Goal: Find specific page/section: Find specific page/section

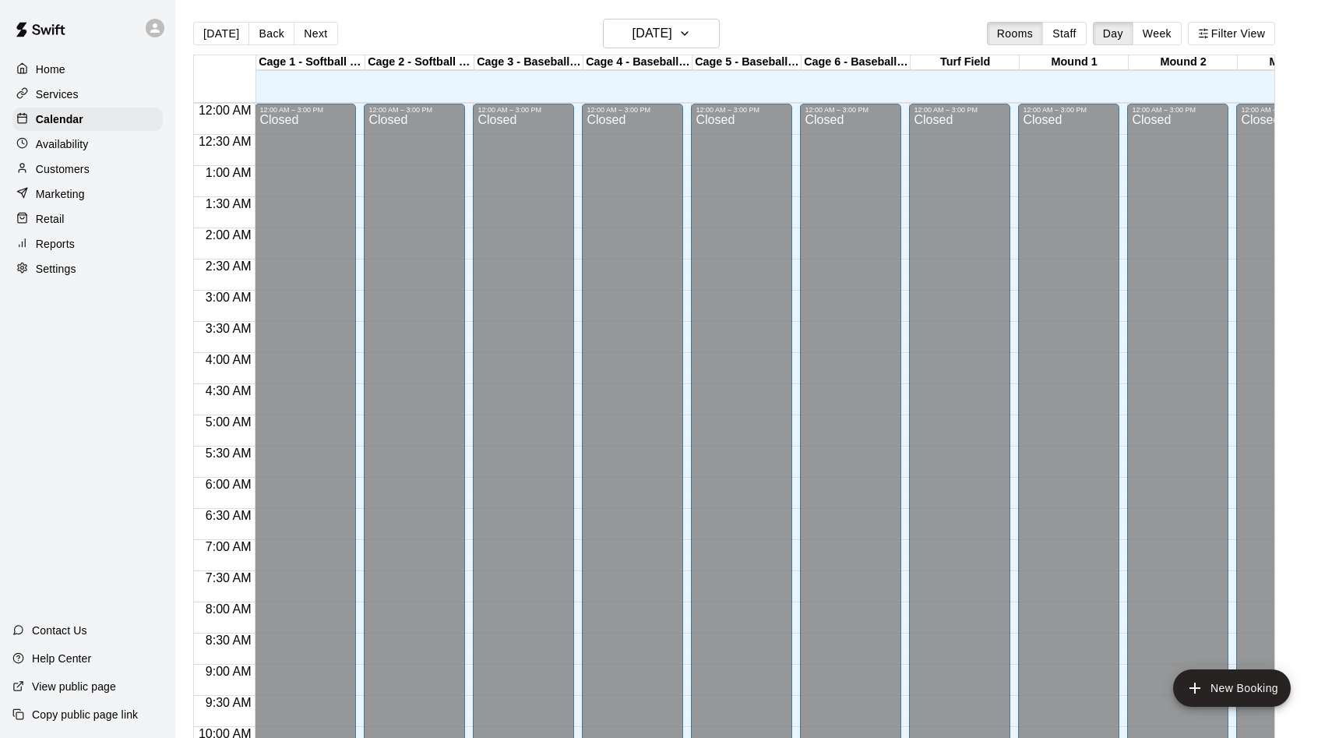
scroll to position [798, 0]
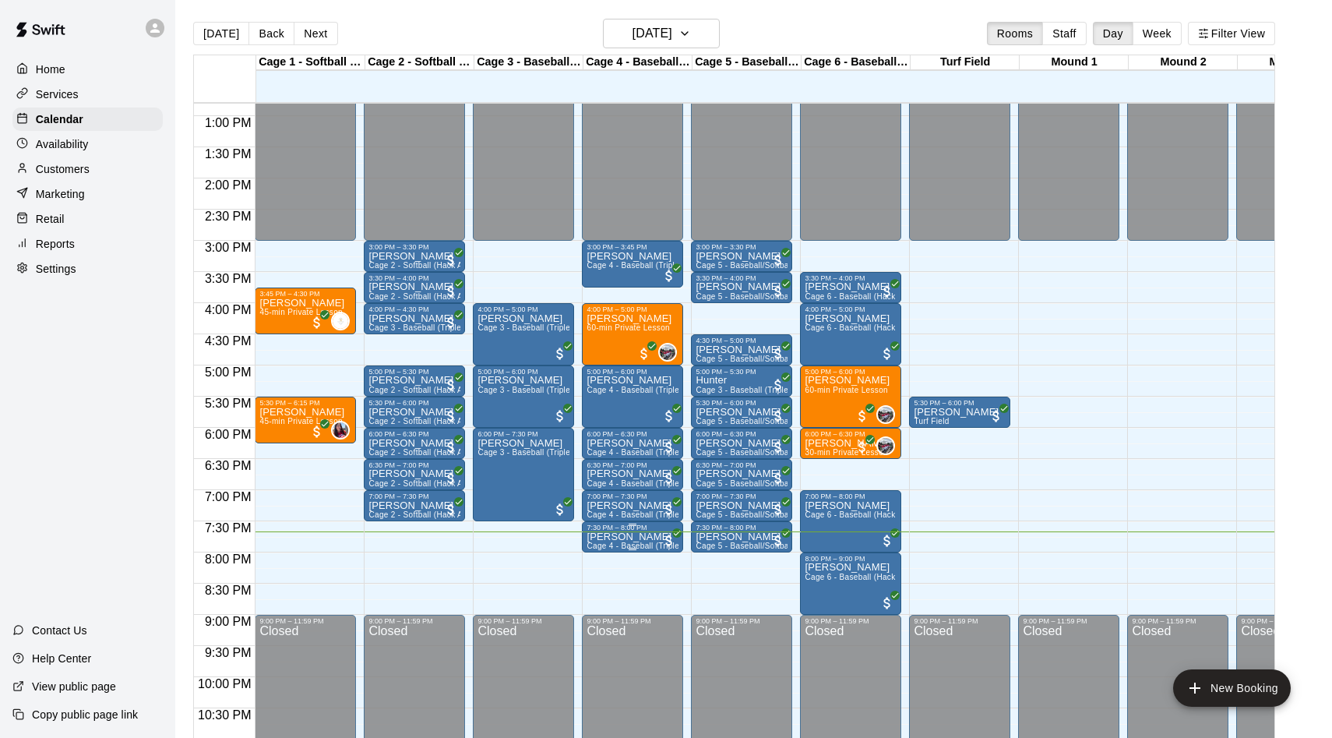
click at [628, 537] on p "[PERSON_NAME]" at bounding box center [632, 537] width 92 height 0
click at [606, 598] on img "edit" at bounding box center [603, 590] width 18 height 18
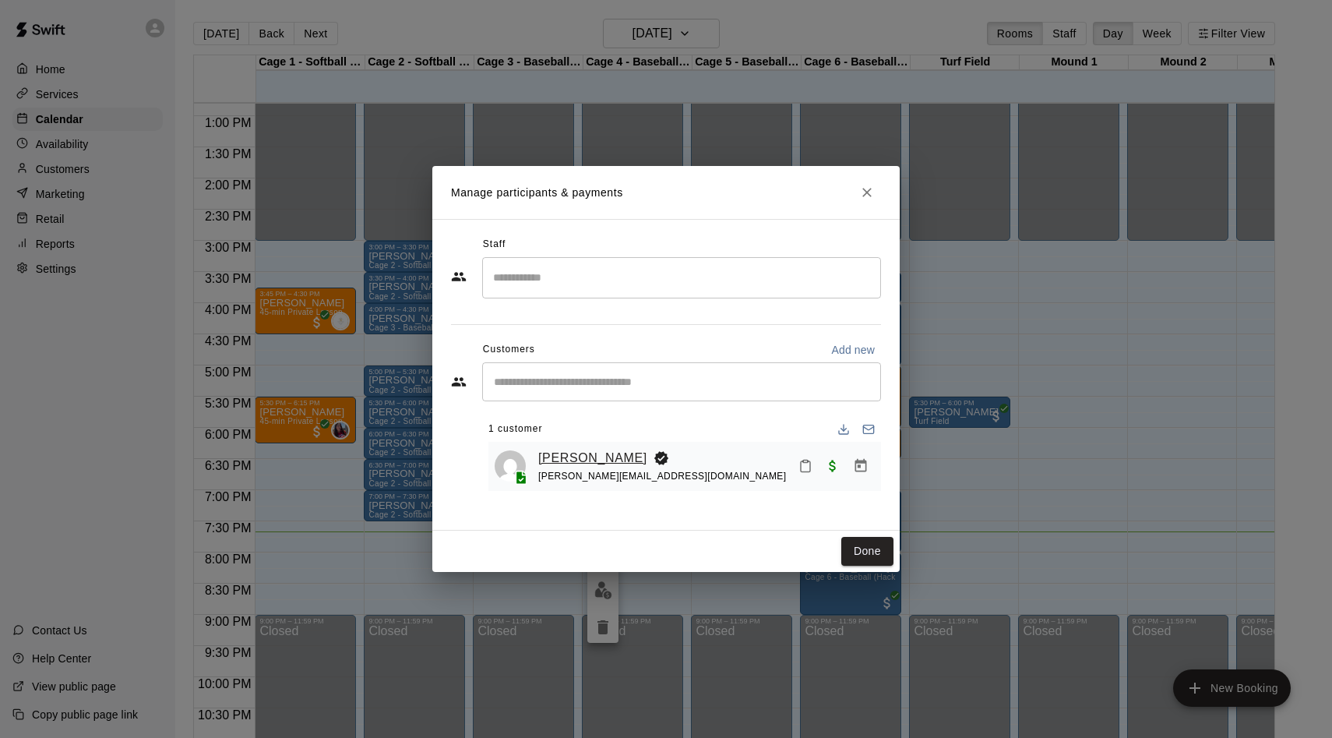
click at [588, 458] on link "[PERSON_NAME]" at bounding box center [592, 458] width 109 height 20
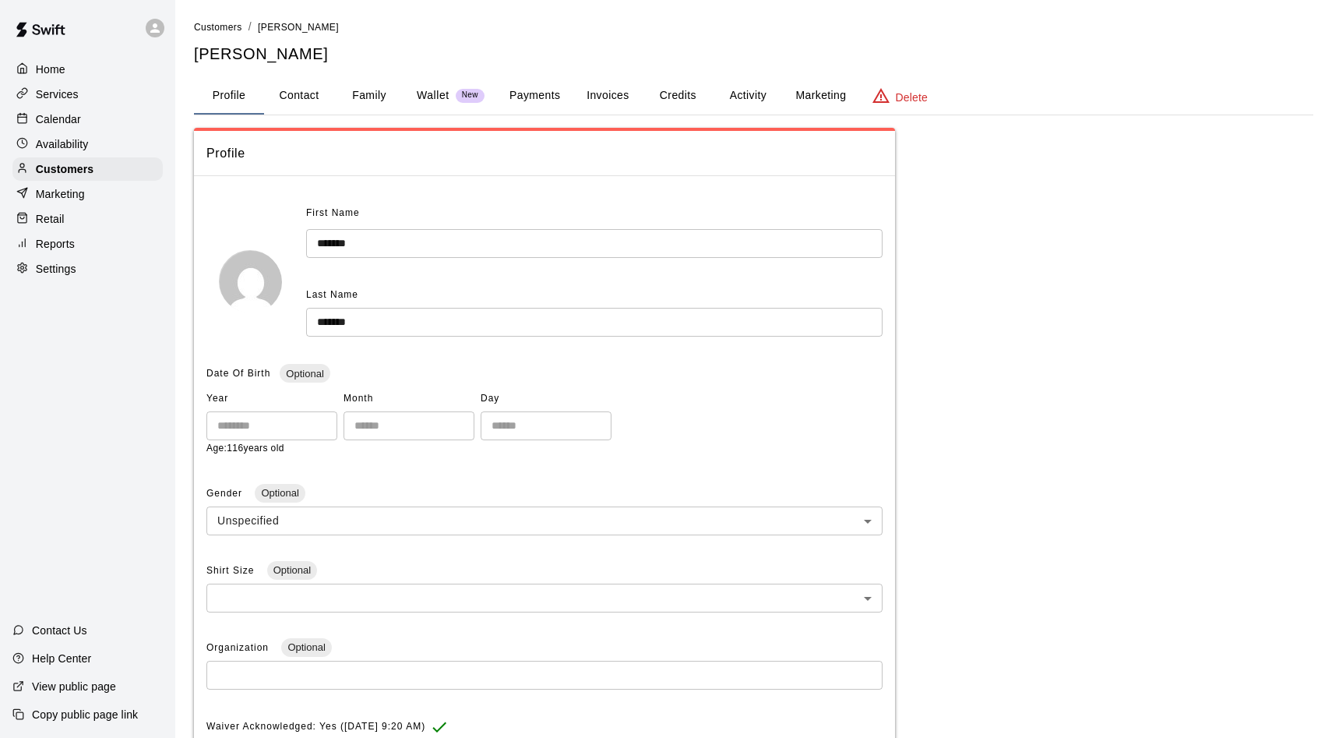
click at [534, 104] on button "Payments" at bounding box center [535, 95] width 76 height 37
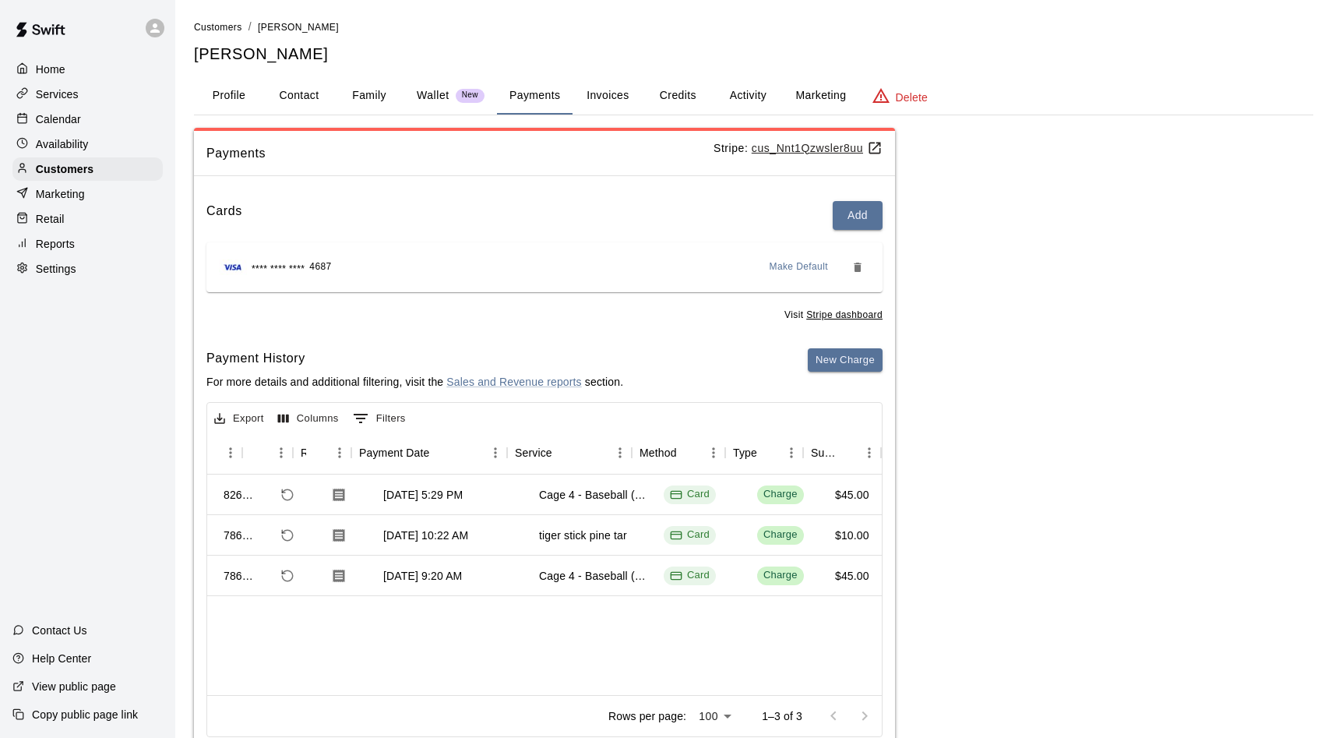
scroll to position [0, 71]
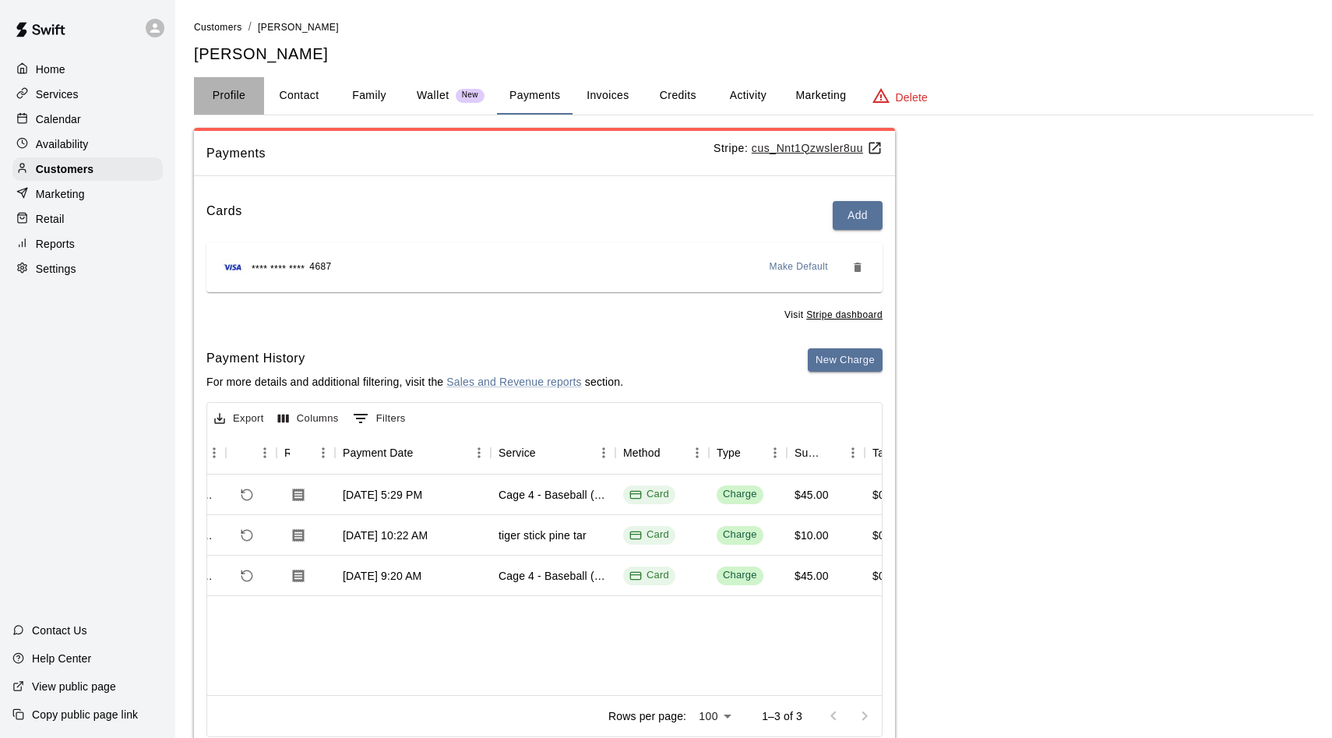
click at [220, 102] on button "Profile" at bounding box center [229, 95] width 70 height 37
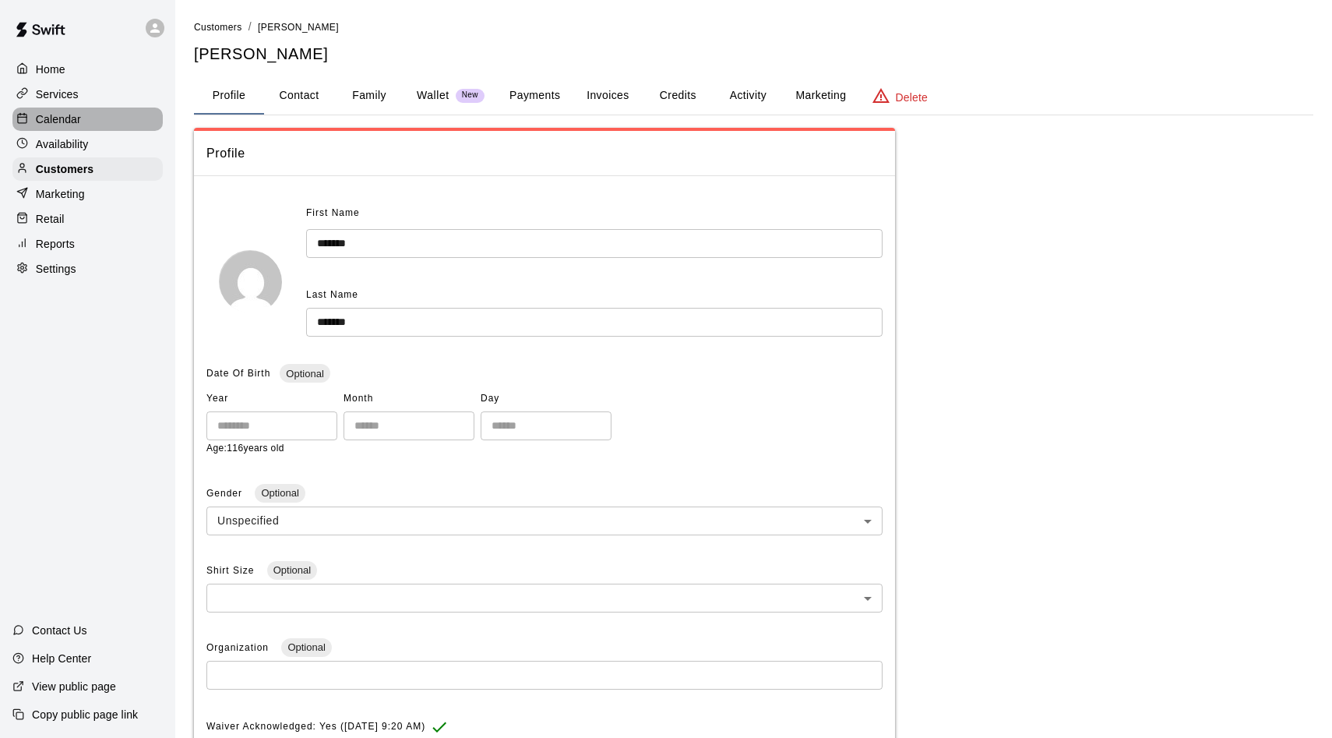
click at [64, 122] on p "Calendar" at bounding box center [58, 119] width 45 height 16
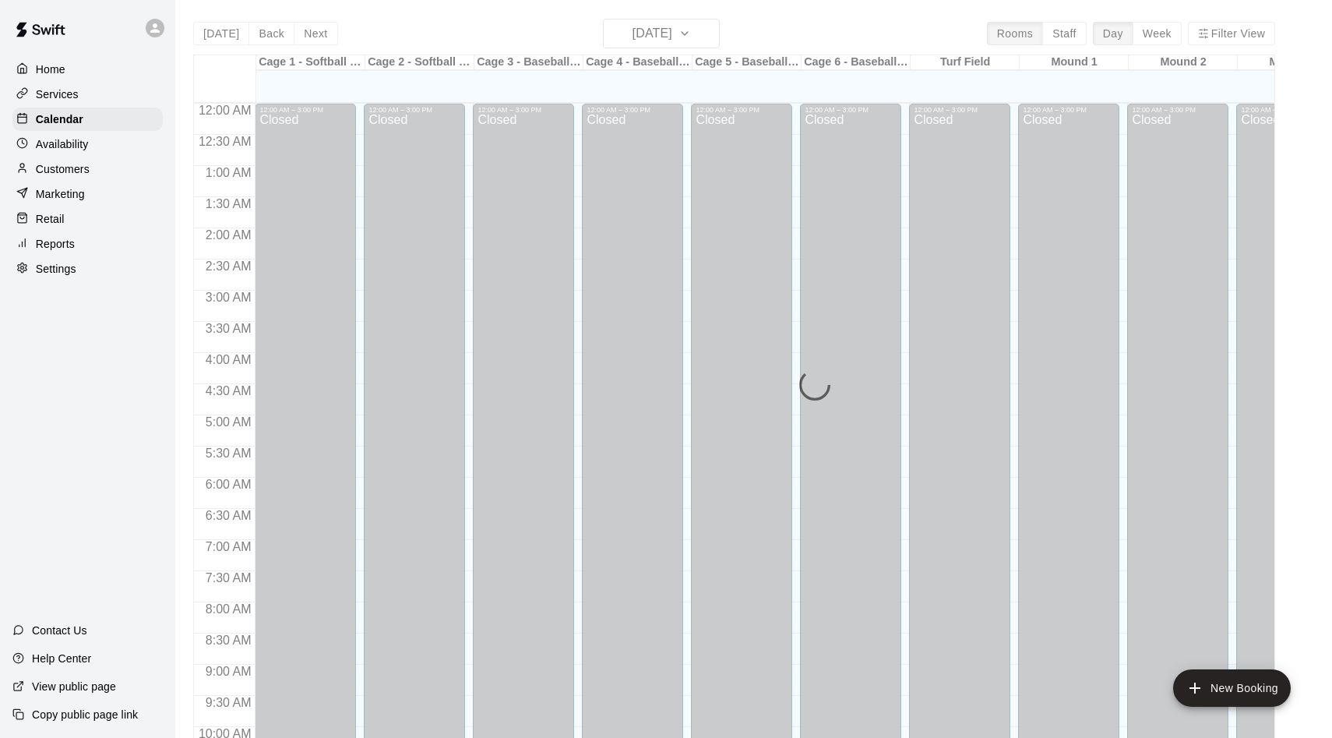
scroll to position [798, 0]
